Goal: Task Accomplishment & Management: Use online tool/utility

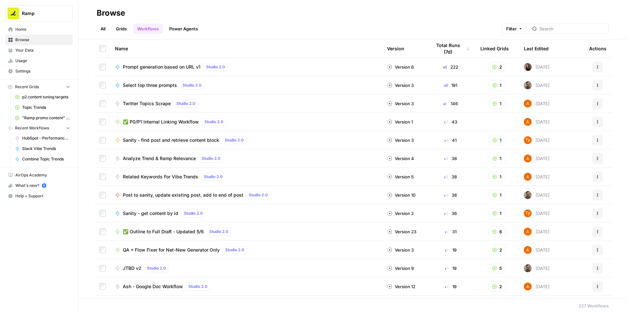
click at [198, 125] on span "✅ P0/P1 Internal Linking Workflow" at bounding box center [161, 122] width 76 height 7
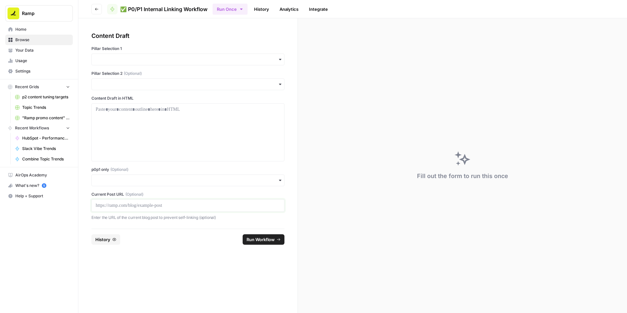
click at [123, 209] on p at bounding box center [188, 205] width 184 height 7
click at [143, 184] on input "p0p1 only (Optional)" at bounding box center [188, 180] width 184 height 7
click at [133, 242] on div "Yes" at bounding box center [204, 244] width 178 height 12
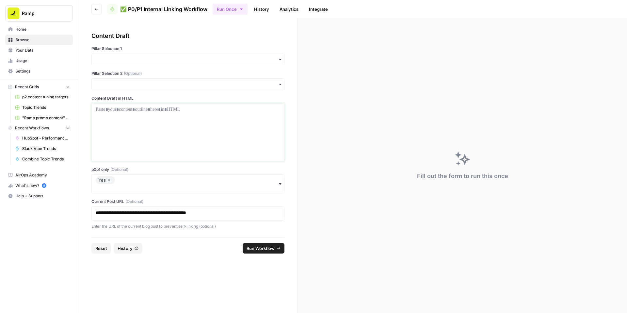
click at [155, 158] on div at bounding box center [188, 132] width 184 height 52
click at [158, 63] on input "Pillar Selection 1" at bounding box center [188, 59] width 184 height 7
click at [147, 92] on div "Accounts Payable" at bounding box center [204, 93] width 178 height 12
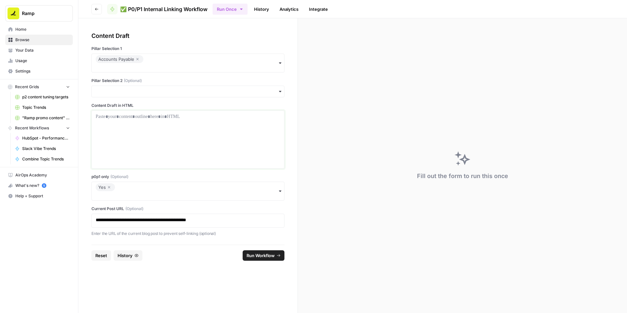
click at [139, 150] on div at bounding box center [188, 139] width 184 height 52
click at [176, 153] on div at bounding box center [188, 139] width 184 height 52
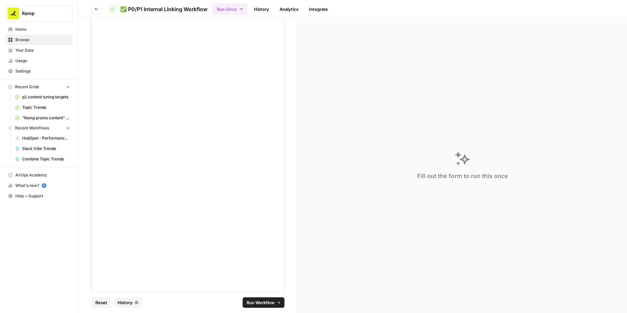
scroll to position [2666, 0]
click at [266, 299] on span "Run Workflow" at bounding box center [261, 302] width 28 height 7
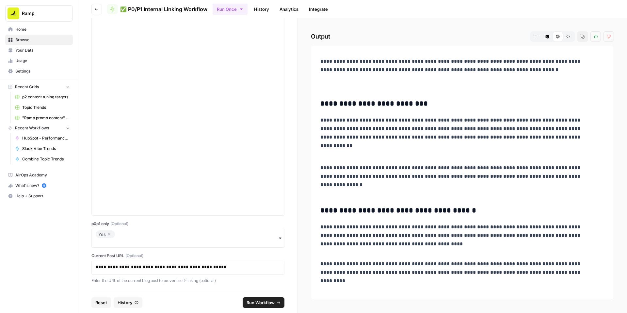
scroll to position [3435, 0]
click at [581, 39] on icon "button" at bounding box center [583, 37] width 4 height 4
click at [111, 238] on icon "button" at bounding box center [109, 234] width 4 height 8
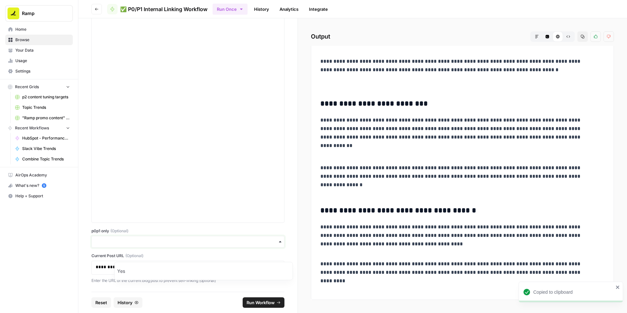
click at [135, 245] on input "p0p1 only (Optional)" at bounding box center [188, 241] width 184 height 7
click at [176, 234] on label "p0p1 only (Optional)" at bounding box center [187, 231] width 193 height 6
click at [176, 238] on input "p0p1 only (Optional)" at bounding box center [188, 241] width 184 height 7
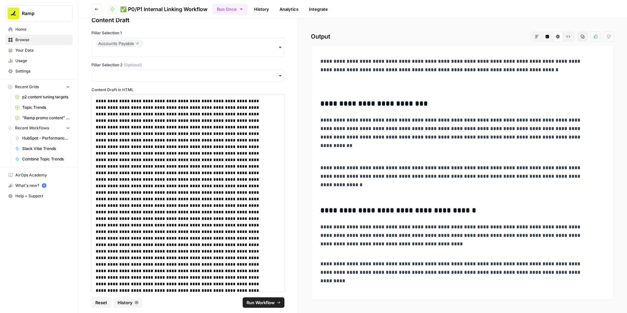
scroll to position [2666, 0]
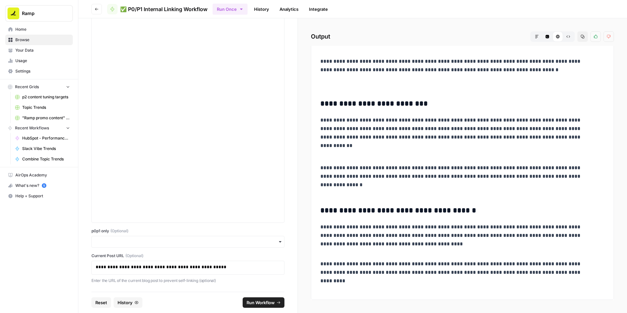
click at [266, 300] on span "Run Workflow" at bounding box center [261, 302] width 28 height 7
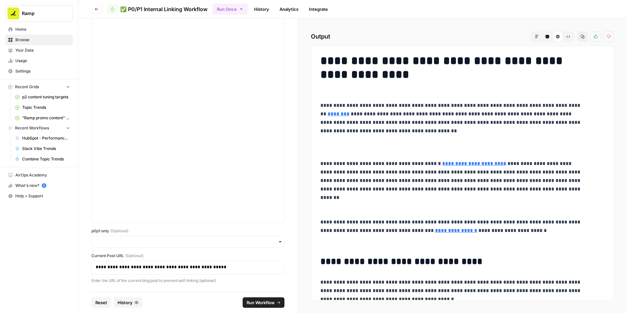
click at [577, 42] on button "Copy" at bounding box center [582, 36] width 10 height 10
